Goal: Task Accomplishment & Management: Use online tool/utility

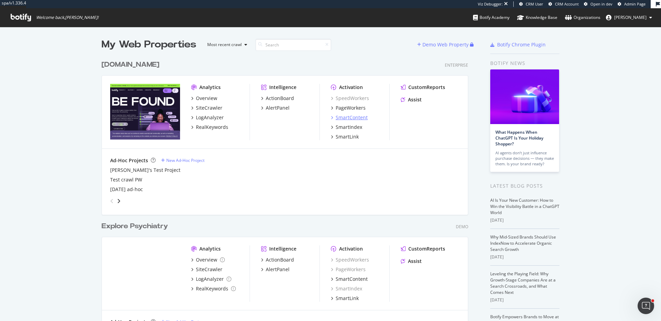
click at [364, 119] on div "SmartContent" at bounding box center [352, 117] width 32 height 7
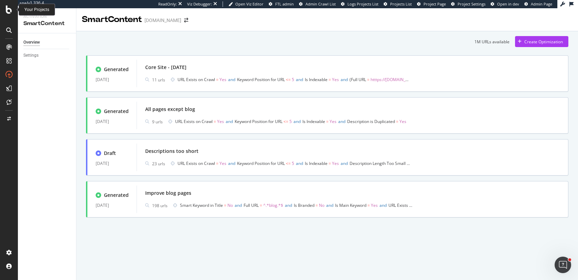
click at [11, 7] on icon at bounding box center [9, 10] width 6 height 8
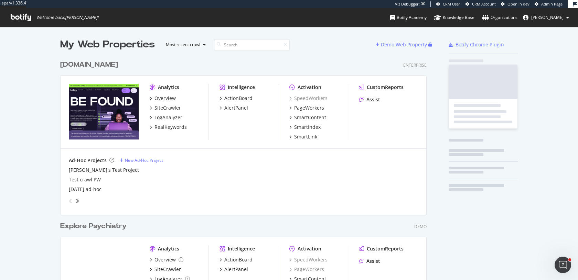
scroll to position [280, 578]
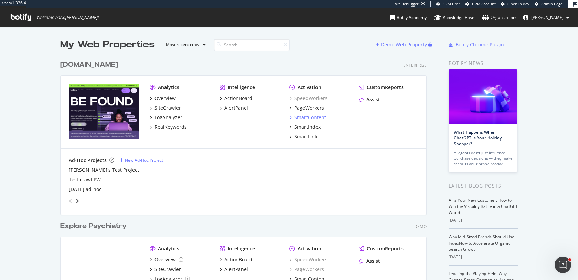
click at [308, 117] on div "SmartContent" at bounding box center [310, 117] width 32 height 7
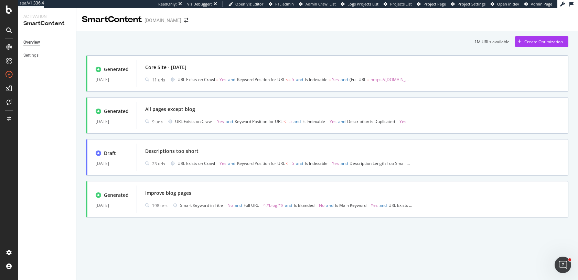
click at [543, 47] on div "1M URLs available Create Optimization Generated [DATE] Core Site - [DATE] urls …" at bounding box center [327, 127] width 482 height 182
click at [544, 43] on div "Create Optimization" at bounding box center [543, 42] width 39 height 6
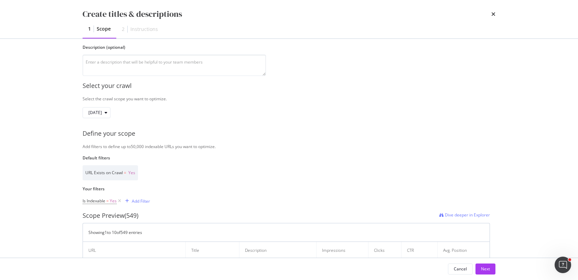
scroll to position [63, 0]
type input "Q3.2025 Meta title & descriptions optimizaiton"
click at [120, 200] on icon "modal" at bounding box center [120, 200] width 6 height 7
click at [100, 202] on div "Add Filter" at bounding box center [101, 201] width 18 height 6
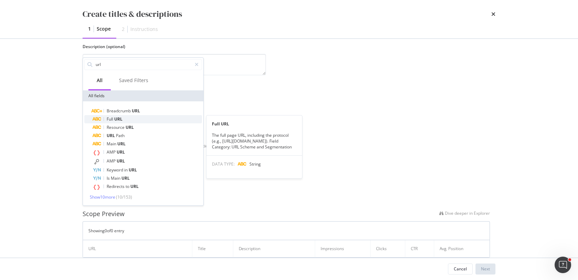
type input "url"
click at [124, 117] on div "Full URL" at bounding box center [147, 119] width 109 height 8
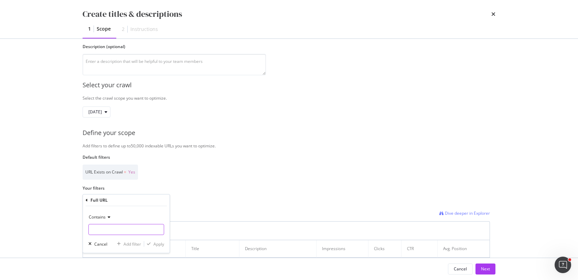
click at [105, 233] on input "Name" at bounding box center [126, 229] width 75 height 11
click at [105, 217] on span "Contains" at bounding box center [97, 217] width 17 height 6
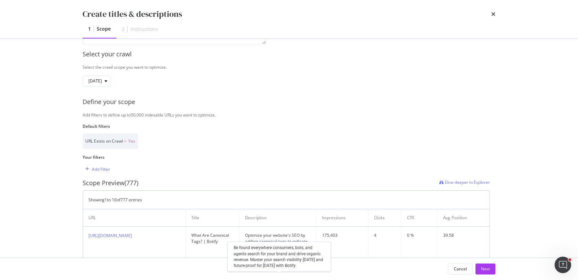
scroll to position [94, 0]
click at [105, 166] on div "Add Filter" at bounding box center [101, 169] width 18 height 6
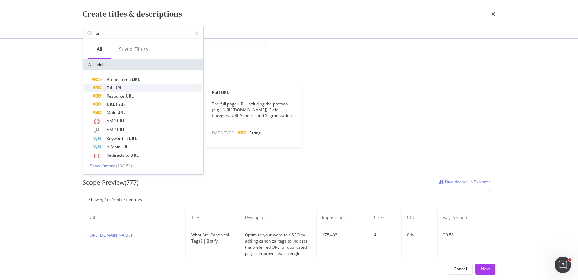
click at [115, 91] on span "URL" at bounding box center [118, 88] width 8 height 6
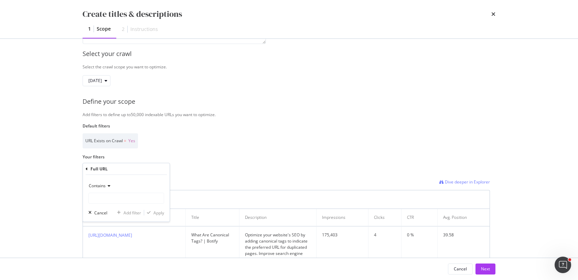
click at [105, 186] on span "Contains" at bounding box center [97, 186] width 17 height 6
click at [111, 265] on span "Doesn't contain" at bounding box center [107, 263] width 30 height 6
click at [112, 200] on input "Name" at bounding box center [126, 198] width 75 height 11
type input "b"
type input "/blog/"
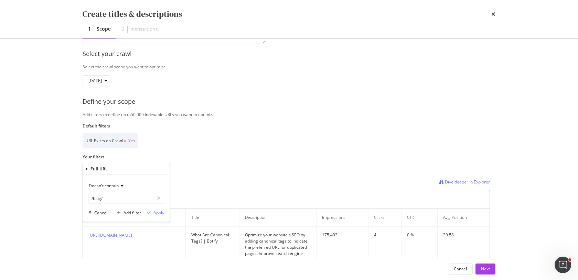
click at [160, 215] on div "Apply" at bounding box center [158, 213] width 11 height 6
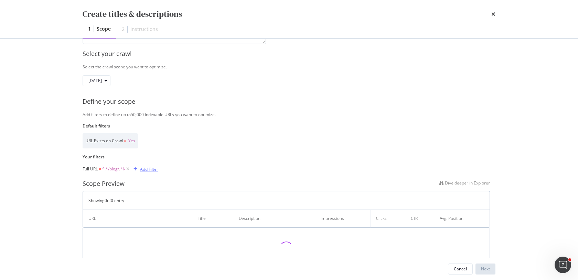
click at [139, 170] on div "modal" at bounding box center [135, 169] width 9 height 4
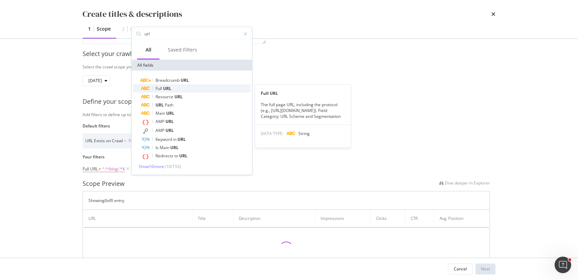
click at [164, 91] on span "URL" at bounding box center [167, 88] width 8 height 6
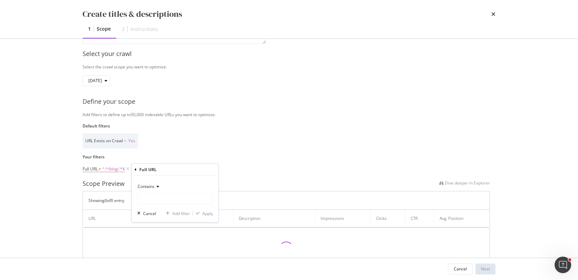
click at [154, 187] on span "Contains" at bounding box center [146, 187] width 17 height 6
click at [167, 264] on span "Doesn't contain" at bounding box center [156, 264] width 30 height 6
click at [156, 203] on input "Name" at bounding box center [175, 199] width 75 height 11
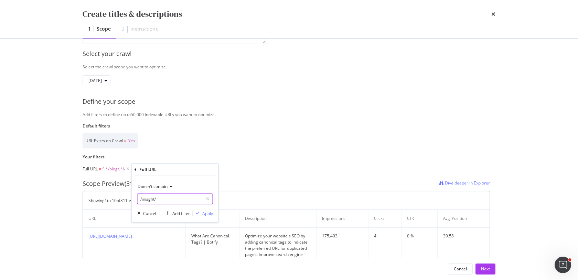
click at [148, 201] on input "/inisght/" at bounding box center [170, 199] width 65 height 11
type input "/insight/"
click at [207, 211] on div "Apply" at bounding box center [207, 214] width 11 height 6
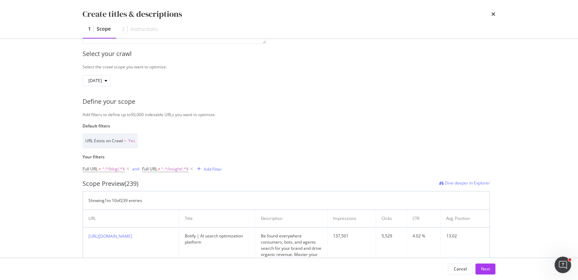
click at [215, 174] on div "Full URL ≠ ^.*/blog/.*$ and Full URL ≠ ^.*/insight/.*$ Add Filter" at bounding box center [152, 169] width 139 height 10
click at [214, 170] on div "Add Filter" at bounding box center [213, 170] width 18 height 6
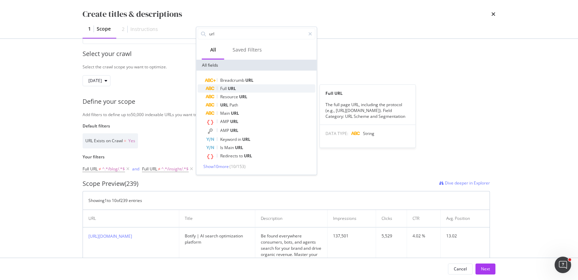
click at [228, 88] on span "URL" at bounding box center [232, 88] width 8 height 6
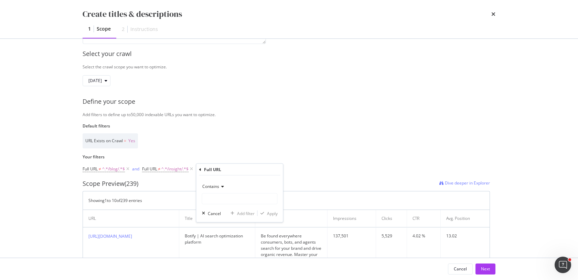
click at [223, 185] on icon "modal" at bounding box center [221, 187] width 5 height 4
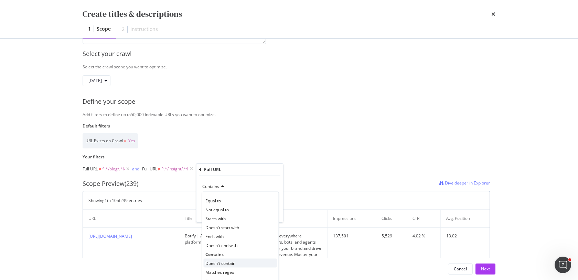
click at [224, 263] on span "Doesn't contain" at bounding box center [220, 264] width 30 height 6
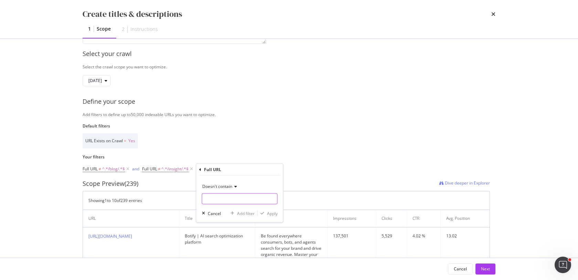
click at [219, 200] on input "Name" at bounding box center [239, 199] width 75 height 11
type input "/customers/"
click at [268, 214] on div "Apply" at bounding box center [272, 214] width 11 height 6
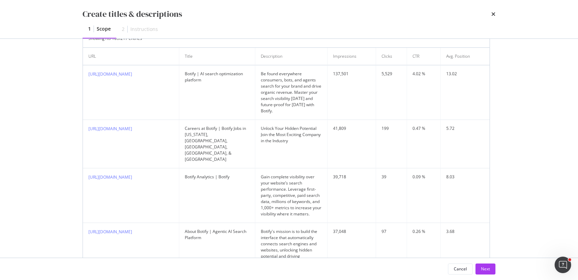
scroll to position [314, 0]
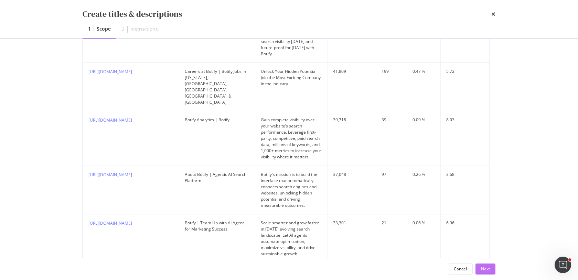
click at [489, 266] on div "Next" at bounding box center [485, 269] width 9 height 6
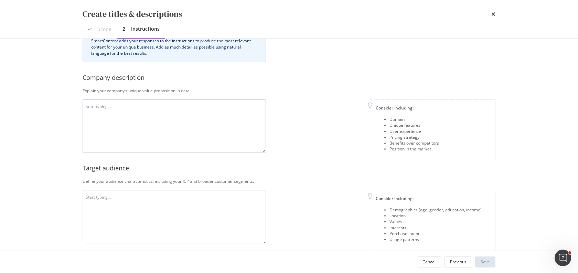
scroll to position [0, 0]
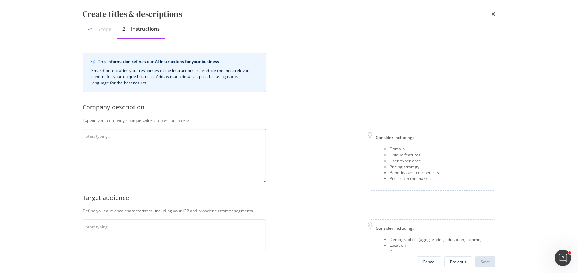
click at [111, 143] on textarea "modal" at bounding box center [174, 156] width 183 height 54
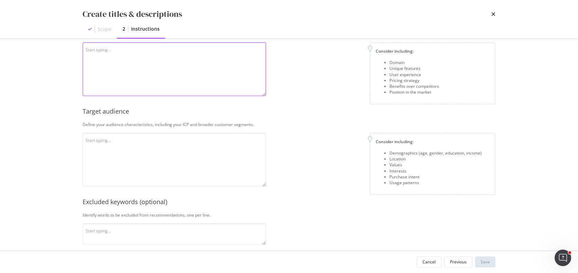
scroll to position [184, 0]
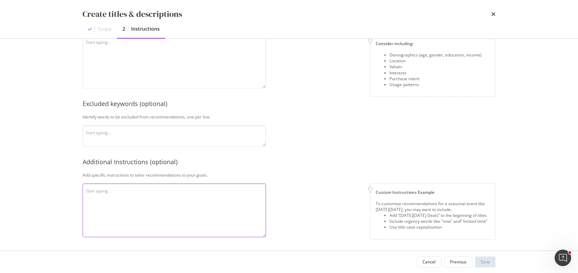
click at [134, 195] on textarea "modal" at bounding box center [174, 210] width 183 height 54
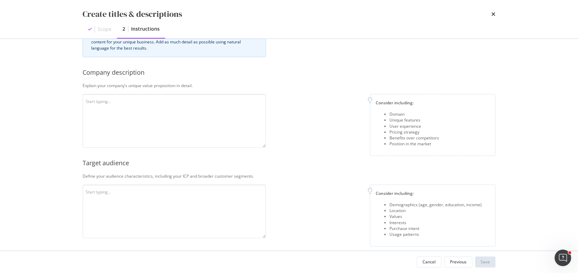
scroll to position [0, 0]
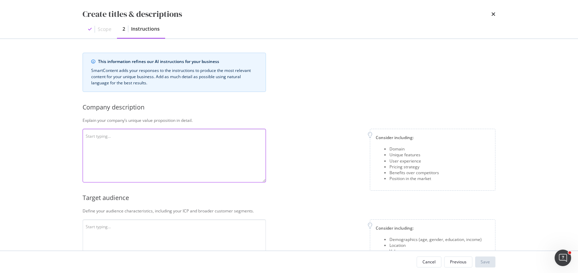
click at [119, 142] on textarea "modal" at bounding box center [174, 156] width 183 height 54
click at [250, 155] on textarea "[URL][DOMAIN_NAME]" at bounding box center [174, 156] width 183 height 54
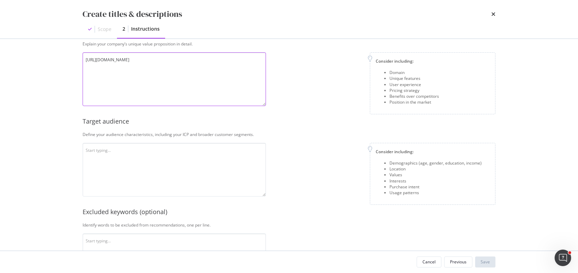
scroll to position [96, 0]
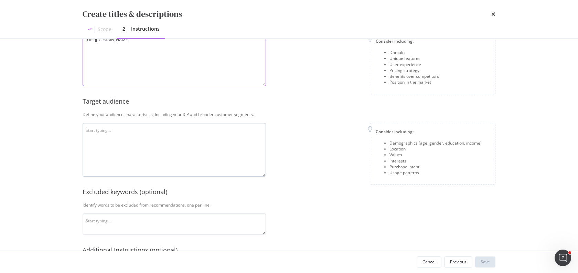
type textarea "[URL][DOMAIN_NAME]"
click at [166, 151] on textarea "modal" at bounding box center [174, 150] width 183 height 54
type textarea "E"
click at [171, 132] on textarea "Ecommerce and retail companies with over 100M in revenue" at bounding box center [174, 150] width 183 height 54
click at [217, 135] on textarea "Ecommerce and retail companies with over $100M in revenue" at bounding box center [174, 150] width 183 height 54
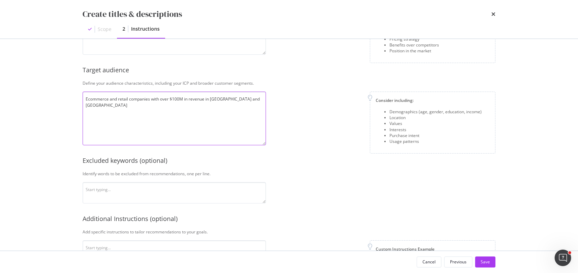
scroll to position [162, 0]
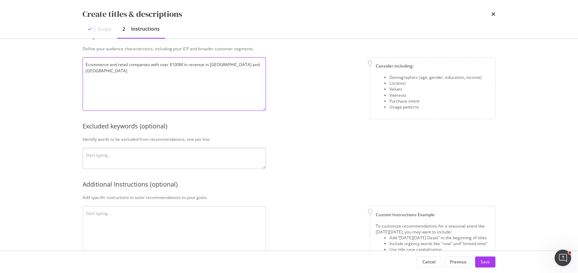
type textarea "Ecommerce and retail companies with over $100M in revenue in [GEOGRAPHIC_DATA] …"
click at [181, 151] on textarea "modal" at bounding box center [174, 158] width 183 height 21
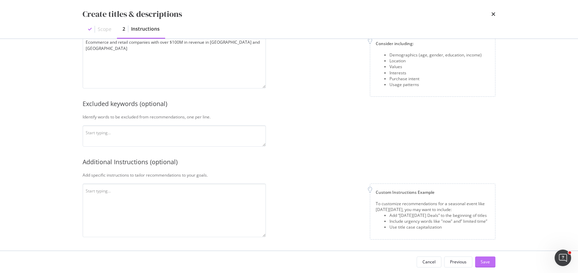
click at [484, 263] on div "Save" at bounding box center [485, 262] width 9 height 6
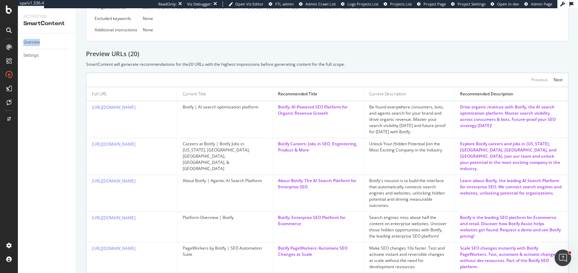
scroll to position [151, 0]
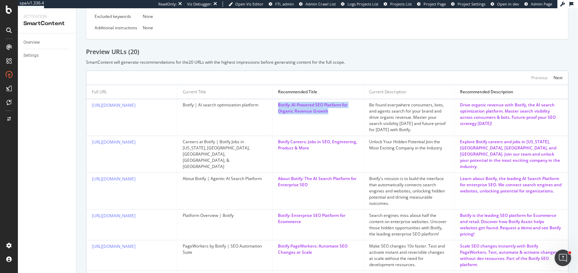
drag, startPoint x: 330, startPoint y: 113, endPoint x: 278, endPoint y: 100, distance: 53.9
click at [278, 100] on td "Botify: AI-Powered SEO Platform for Organic Revenue Growth" at bounding box center [318, 117] width 91 height 37
drag, startPoint x: 254, startPoint y: 110, endPoint x: 205, endPoint y: 106, distance: 49.0
click at [205, 106] on td "Botify | AI search optimization platform" at bounding box center [224, 117] width 95 height 37
click at [194, 107] on div "Botify | AI search optimization platform" at bounding box center [225, 105] width 84 height 6
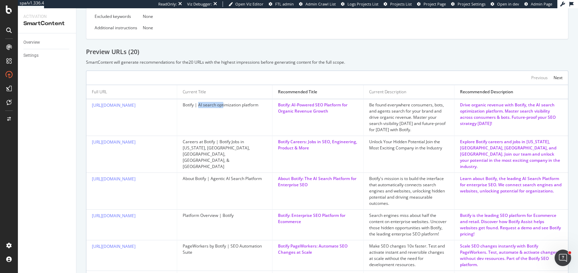
drag, startPoint x: 199, startPoint y: 106, endPoint x: 224, endPoint y: 107, distance: 25.8
click at [224, 107] on div "Botify | AI search optimization platform" at bounding box center [225, 105] width 84 height 6
drag, startPoint x: 312, startPoint y: 105, endPoint x: 325, endPoint y: 105, distance: 12.0
click at [325, 105] on div "Botify: AI-Powered SEO Platform for Organic Revenue Growth" at bounding box center [317, 108] width 79 height 12
click at [306, 107] on div "Botify: AI-Powered SEO Platform for Organic Revenue Growth" at bounding box center [317, 108] width 79 height 12
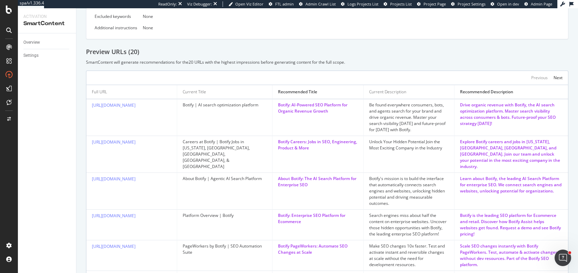
scroll to position [0, 0]
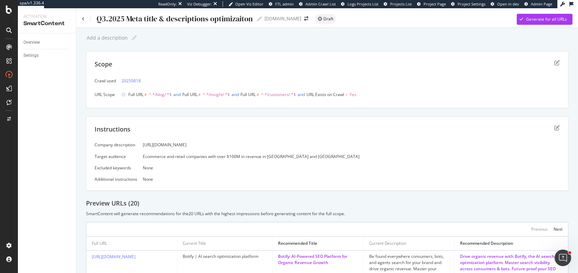
click at [161, 153] on div "Company description [URL][DOMAIN_NAME] Target audience Ecommerce and retail com…" at bounding box center [327, 162] width 465 height 40
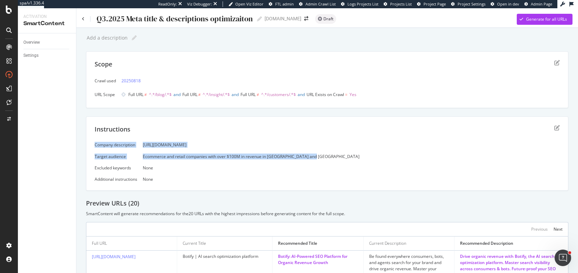
drag, startPoint x: 93, startPoint y: 146, endPoint x: 285, endPoint y: 161, distance: 192.3
click at [285, 161] on div "Instructions Company description [URL][DOMAIN_NAME] Target audience Ecommerce a…" at bounding box center [327, 153] width 482 height 74
click at [555, 128] on icon "edit" at bounding box center [557, 128] width 6 height 6
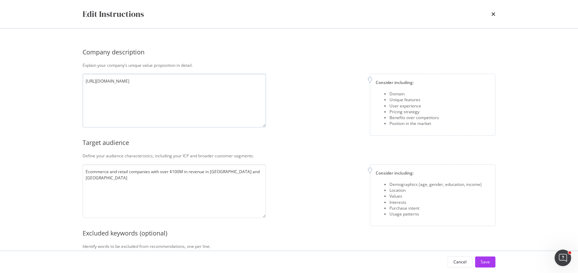
click at [156, 99] on textarea "[URL][DOMAIN_NAME]" at bounding box center [174, 101] width 183 height 54
click at [496, 14] on div "Edit Instructions" at bounding box center [289, 14] width 440 height 28
click at [492, 12] on icon "times" at bounding box center [493, 14] width 4 height 6
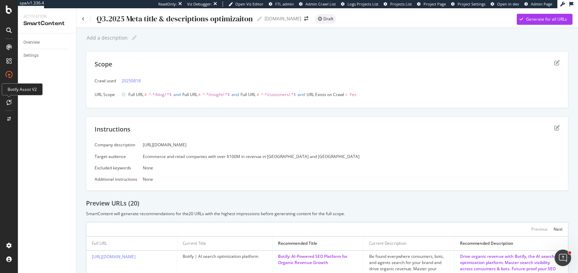
click at [10, 105] on div at bounding box center [8, 102] width 11 height 11
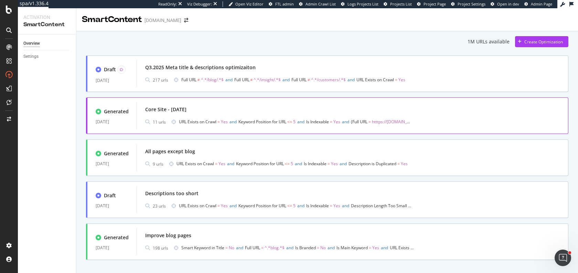
click at [265, 117] on span "URL Exists on Crawl = Yes and Keyword Position for URL <= 5 and Is Indexable = …" at bounding box center [295, 122] width 232 height 10
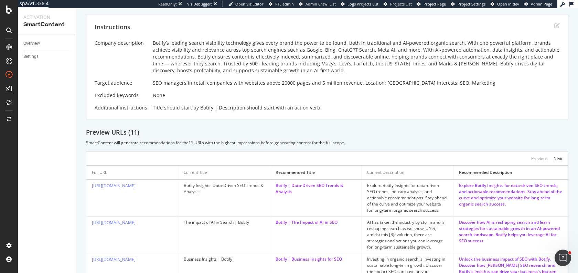
scroll to position [232, 0]
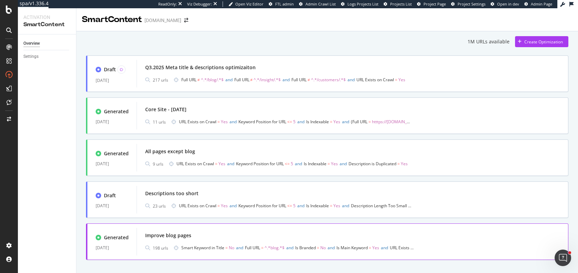
click at [245, 232] on div "Improve blog pages" at bounding box center [352, 236] width 415 height 10
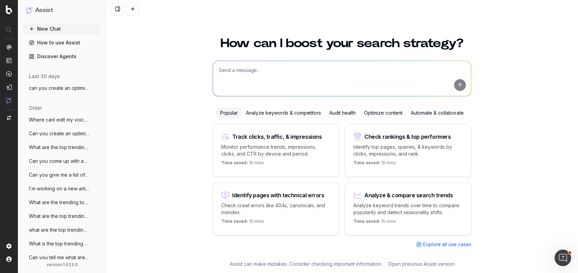
click at [250, 73] on textarea at bounding box center [342, 78] width 258 height 35
click at [6, 7] on img at bounding box center [9, 9] width 6 height 9
click at [310, 81] on textarea at bounding box center [342, 78] width 258 height 35
